Goal: Transaction & Acquisition: Purchase product/service

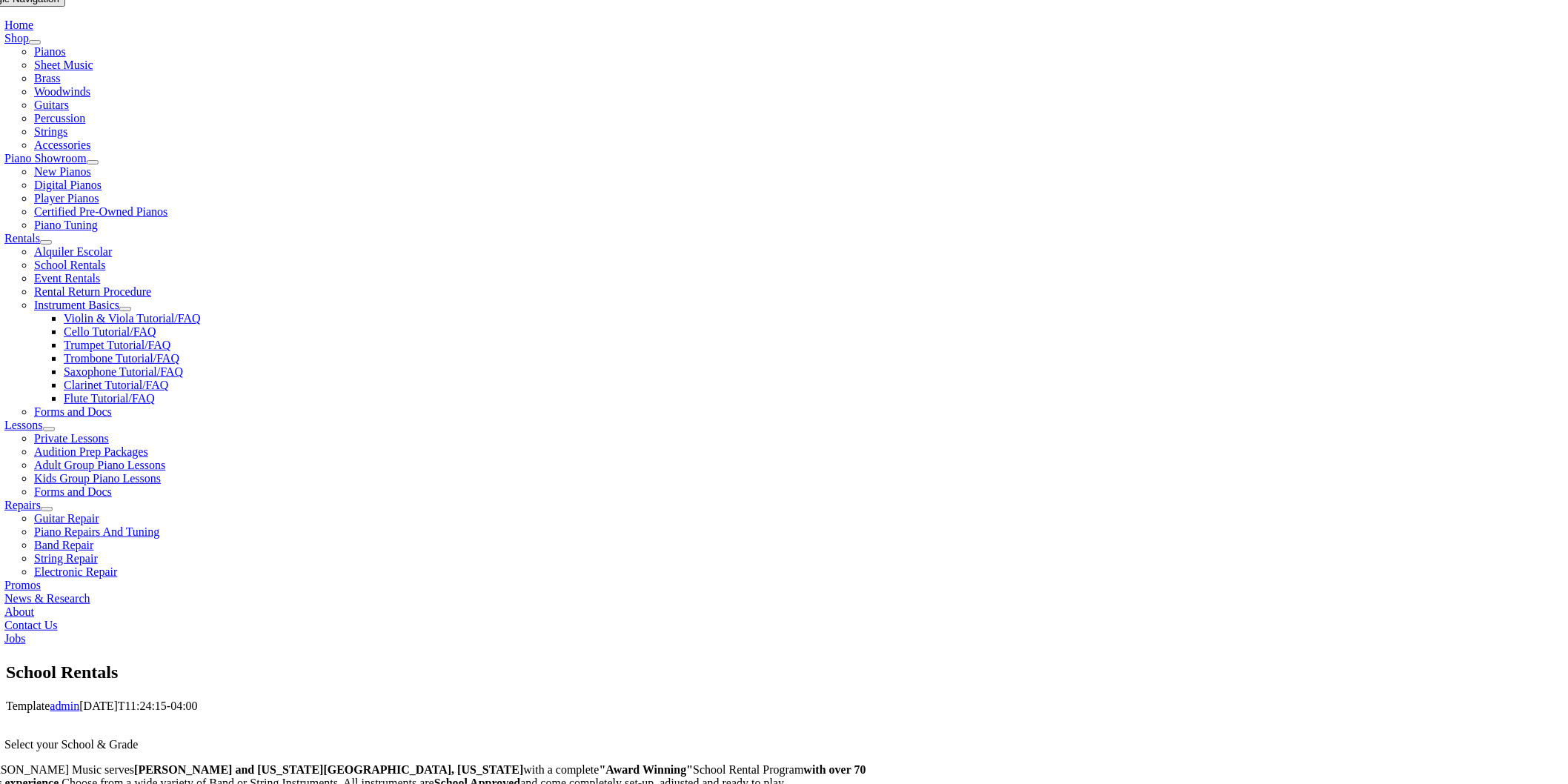
scroll to position [411, 0]
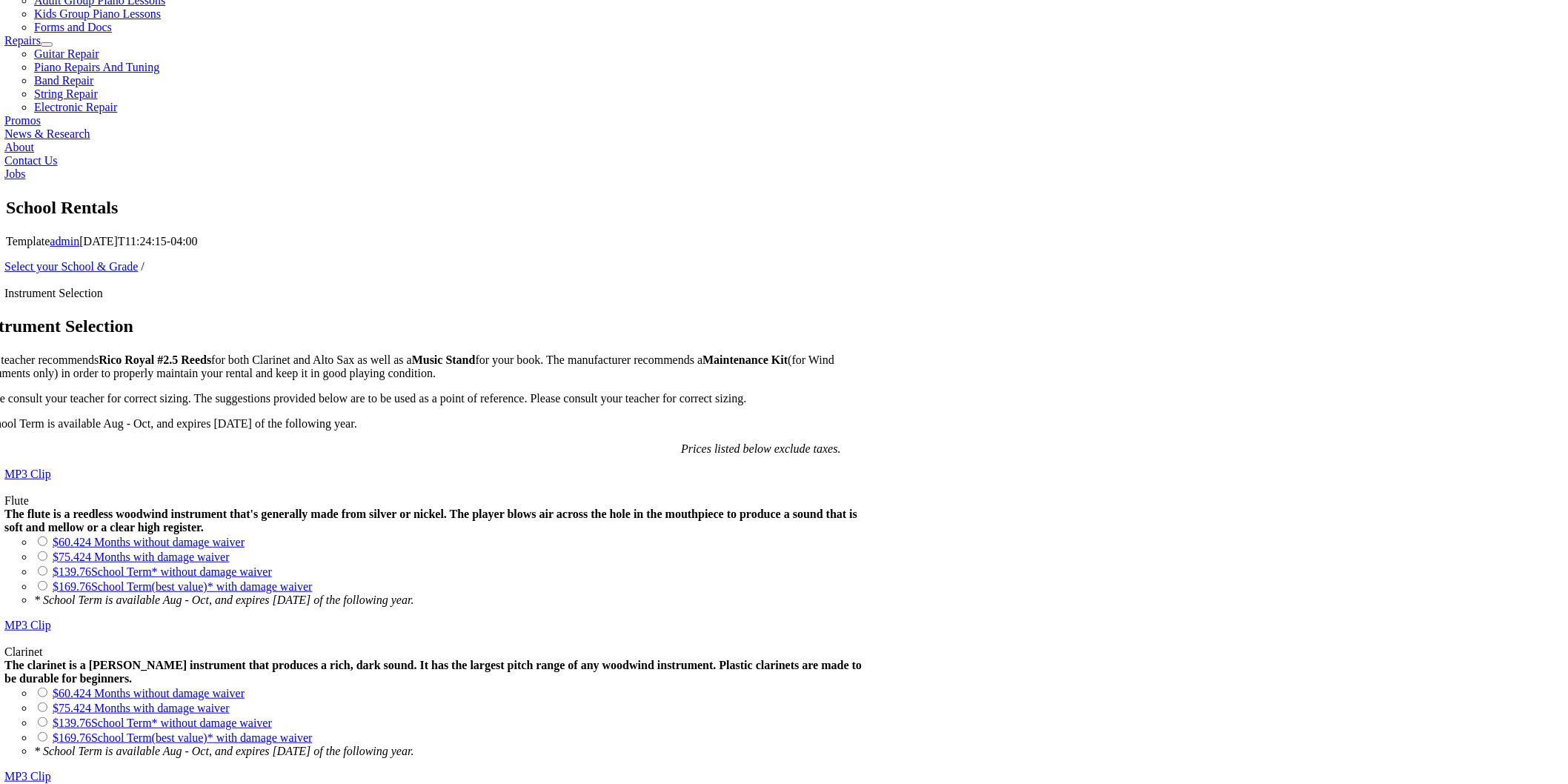
scroll to position [741, 0]
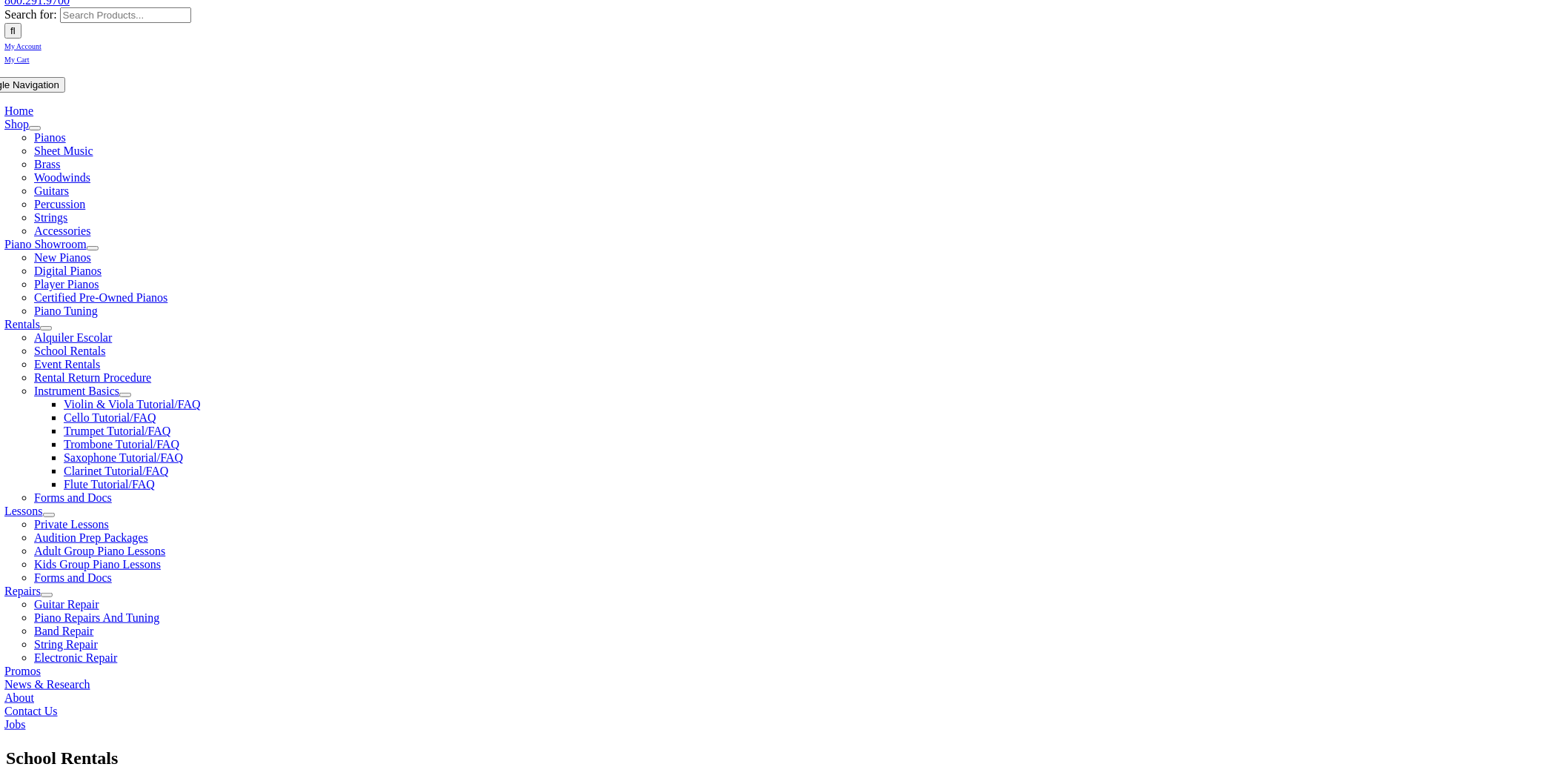
scroll to position [247, 0]
